Goal: Find specific page/section: Find specific page/section

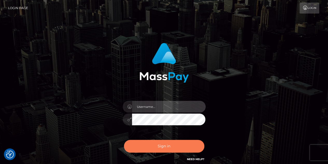
type input "chelsea.whop"
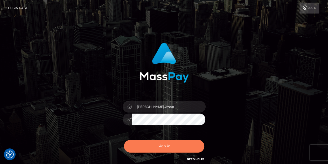
click at [155, 147] on button "Sign in" at bounding box center [164, 145] width 80 height 13
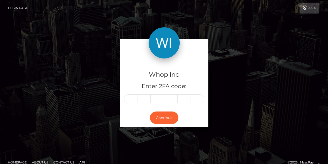
click at [131, 99] on input "text" at bounding box center [130, 98] width 13 height 9
type input "5"
type input "2"
type input "7"
type input "0"
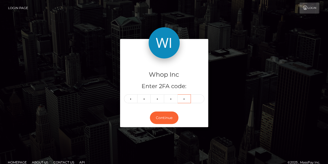
type input "3"
type input "8"
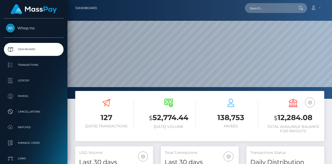
scroll to position [92, 78]
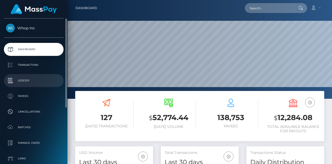
click at [27, 82] on p "Ledger" at bounding box center [33, 80] width 55 height 8
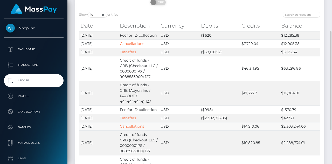
scroll to position [78, 0]
